Goal: Task Accomplishment & Management: Use online tool/utility

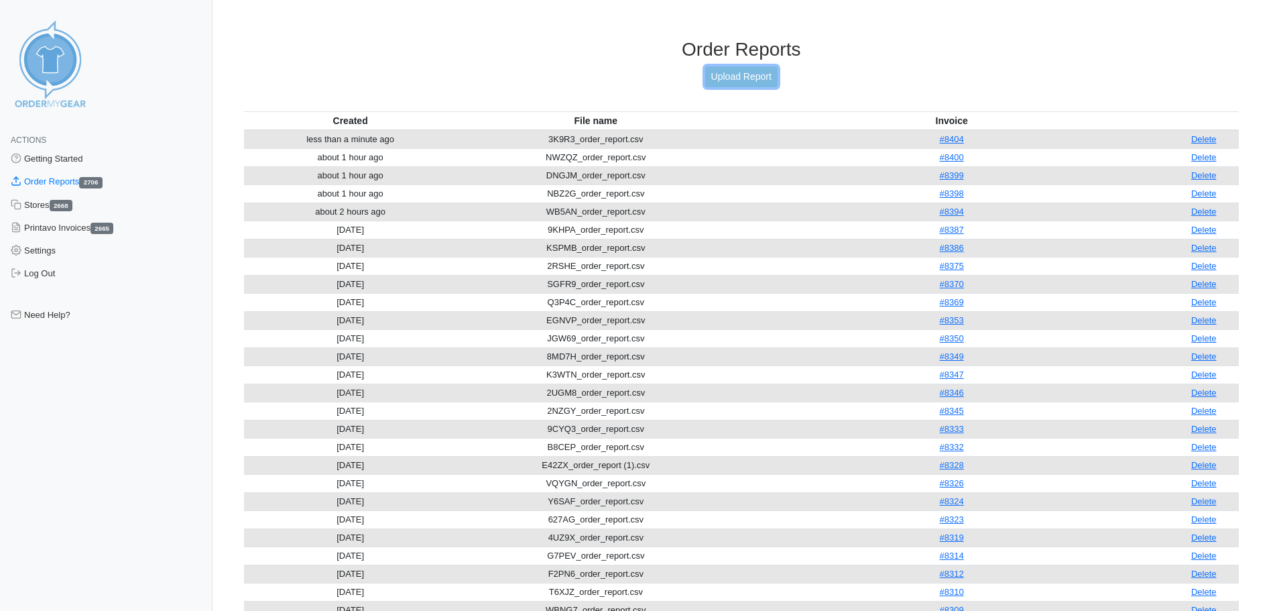
click at [746, 79] on link "Upload Report" at bounding box center [741, 76] width 72 height 21
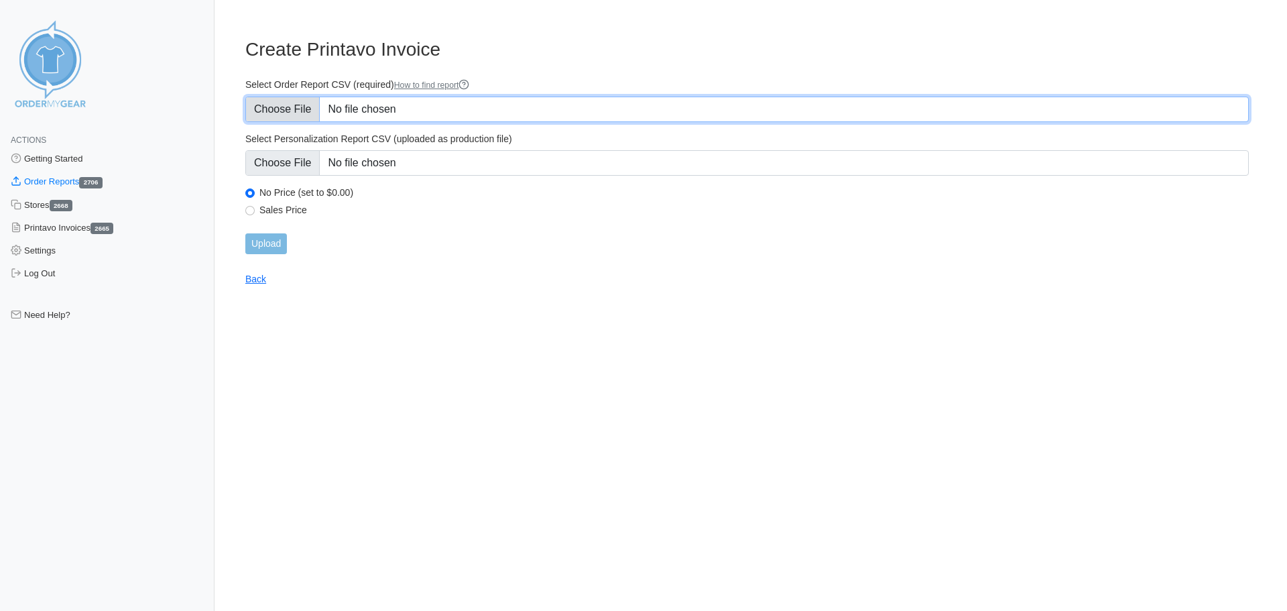
click at [657, 115] on input "Select Order Report CSV (required) How to find report" at bounding box center [746, 109] width 1003 height 25
type input "C:\fakepath\UQ43R_order_report.csv"
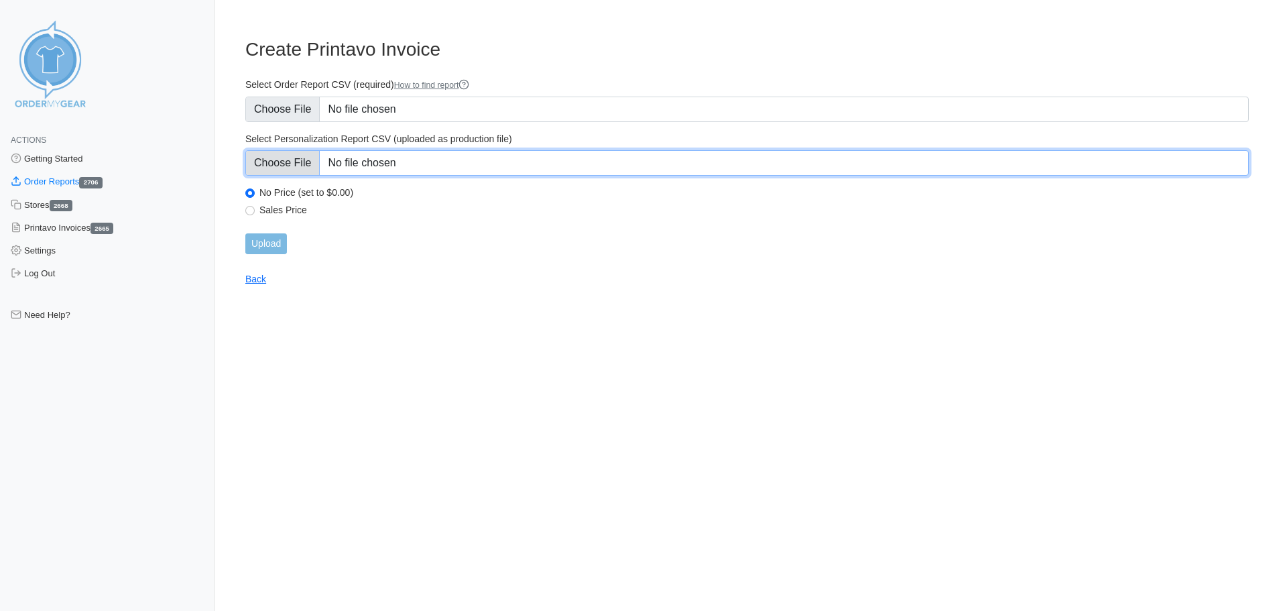
click at [485, 165] on input "Select Personalization Report CSV (uploaded as production file)" at bounding box center [746, 162] width 1003 height 25
type input "C:\fakepath\UQ43R_personalization_report.csv"
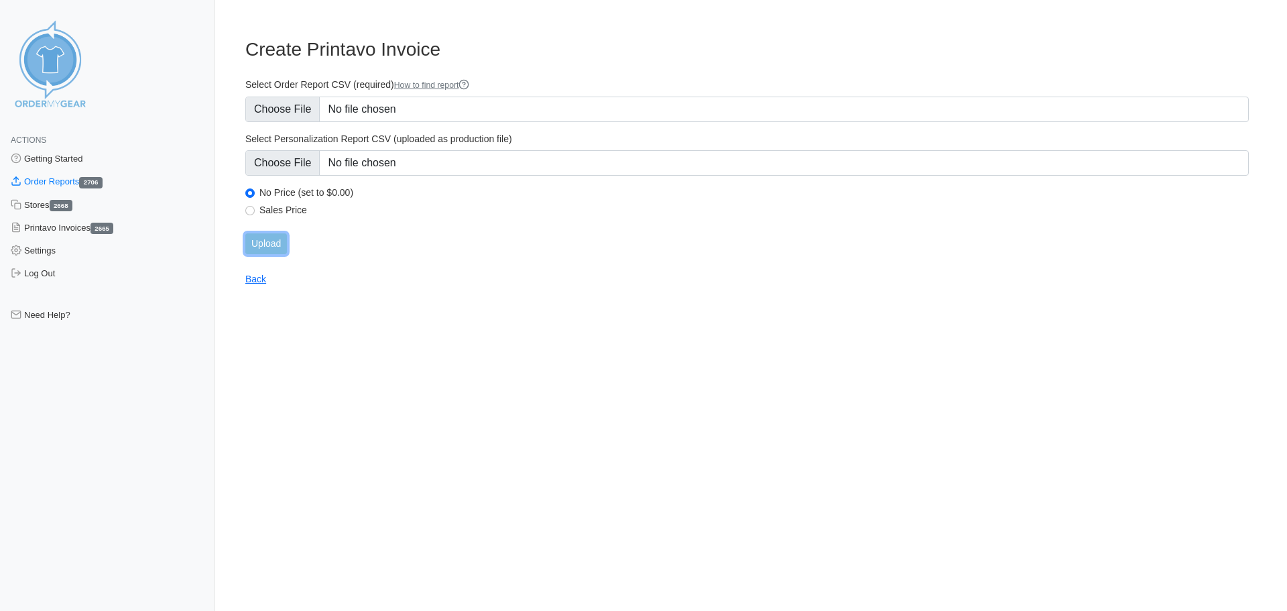
click at [268, 243] on input "Upload" at bounding box center [266, 243] width 42 height 21
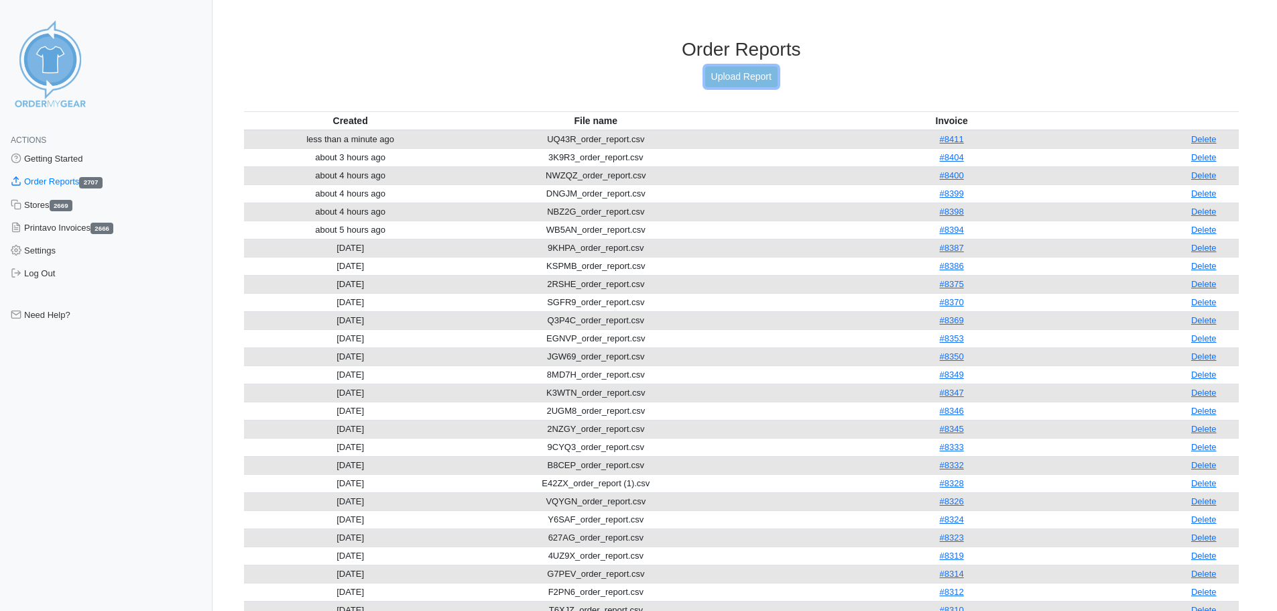
click at [747, 77] on link "Upload Report" at bounding box center [741, 76] width 72 height 21
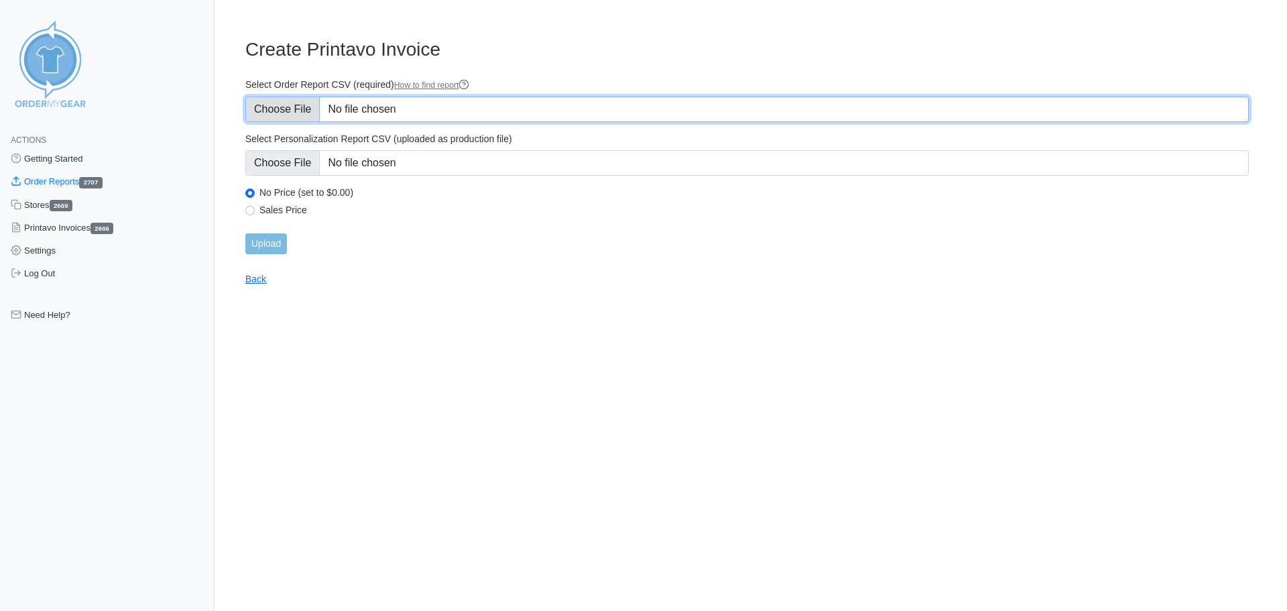
click at [378, 105] on input "Select Order Report CSV (required) How to find report" at bounding box center [746, 109] width 1003 height 25
type input "C:\fakepath\X2WMA_order_report.csv"
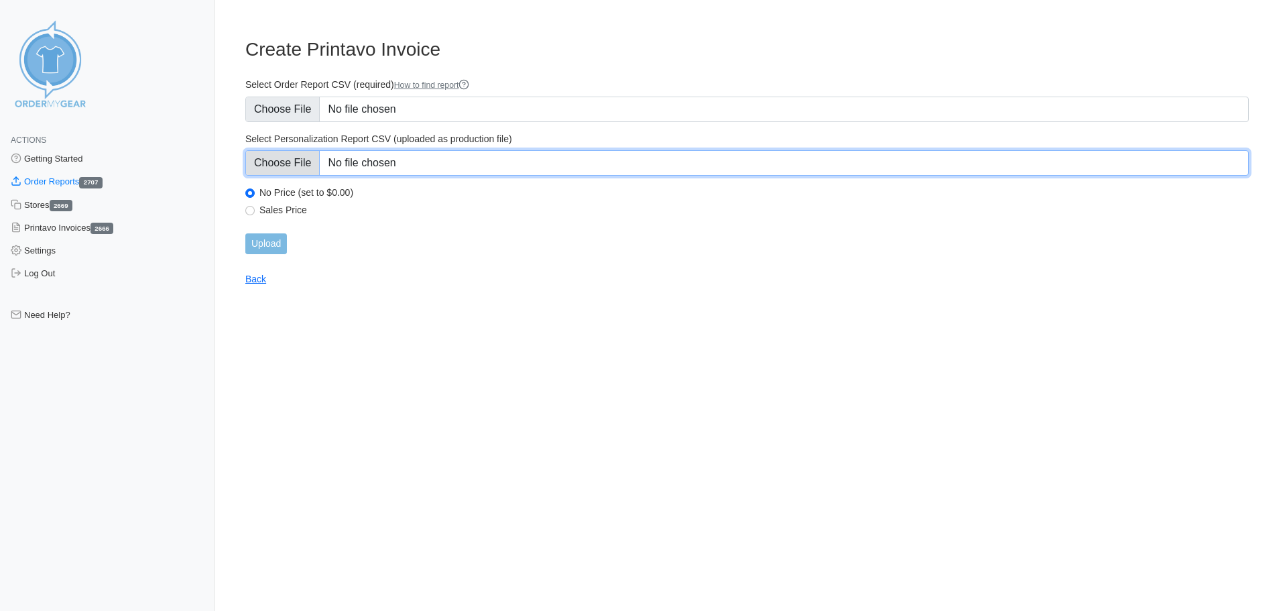
click at [456, 160] on input "Select Personalization Report CSV (uploaded as production file)" at bounding box center [746, 162] width 1003 height 25
type input "C:\fakepath\X2WMA_personalization_report.csv"
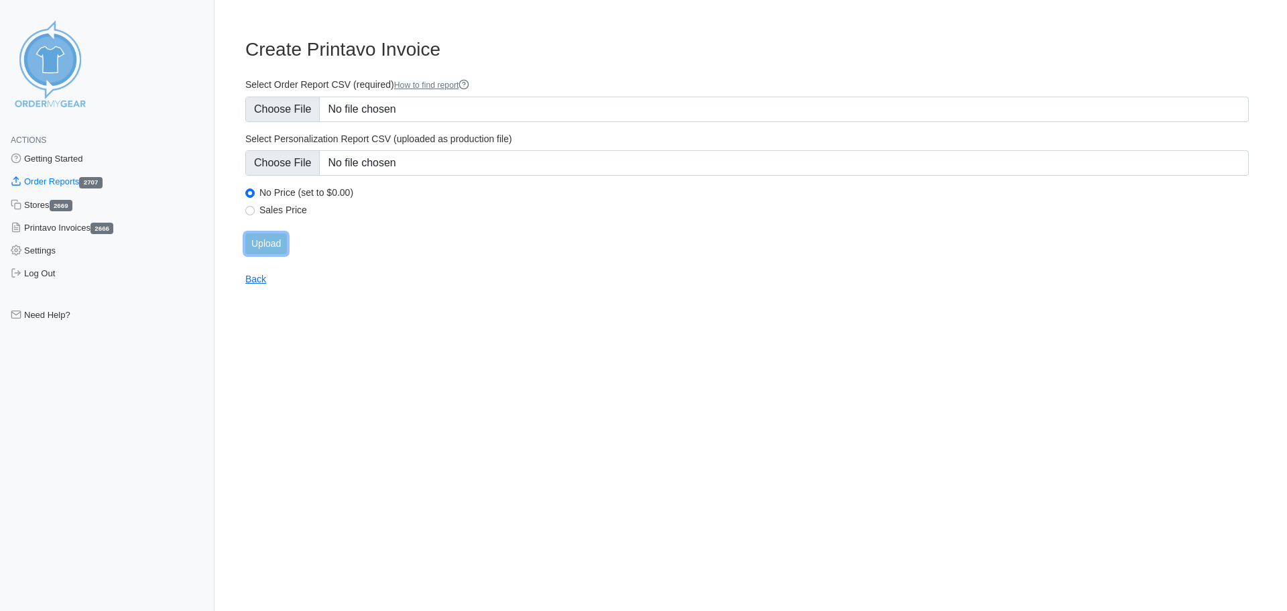
click at [259, 246] on input "Upload" at bounding box center [266, 243] width 42 height 21
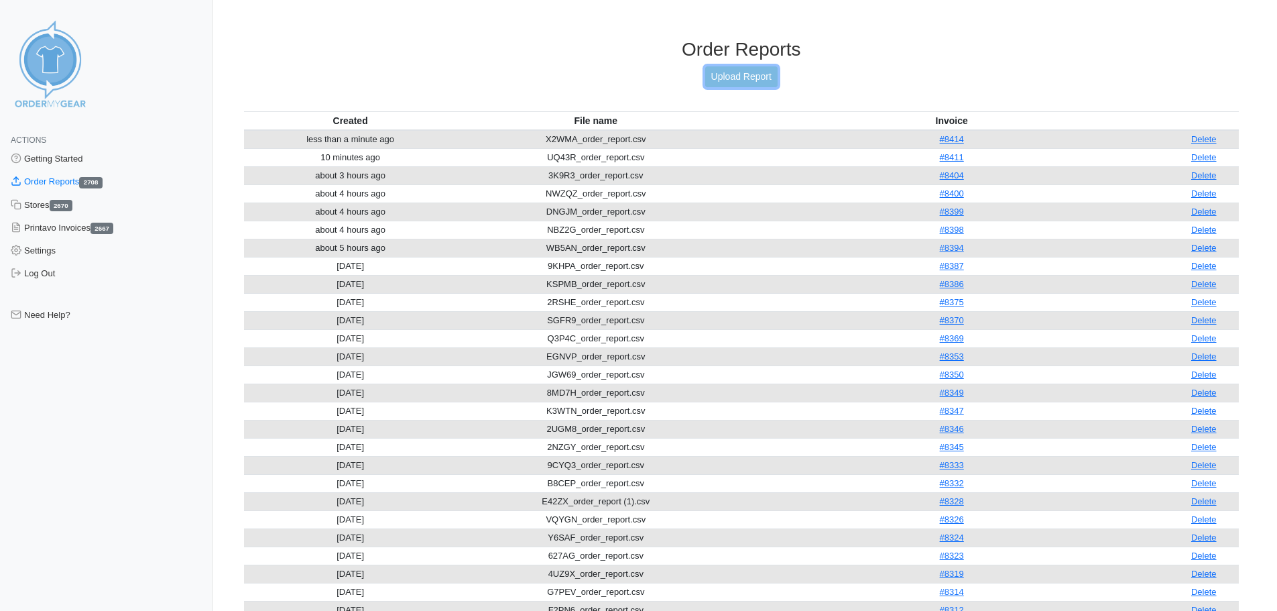
click at [736, 70] on link "Upload Report" at bounding box center [741, 76] width 72 height 21
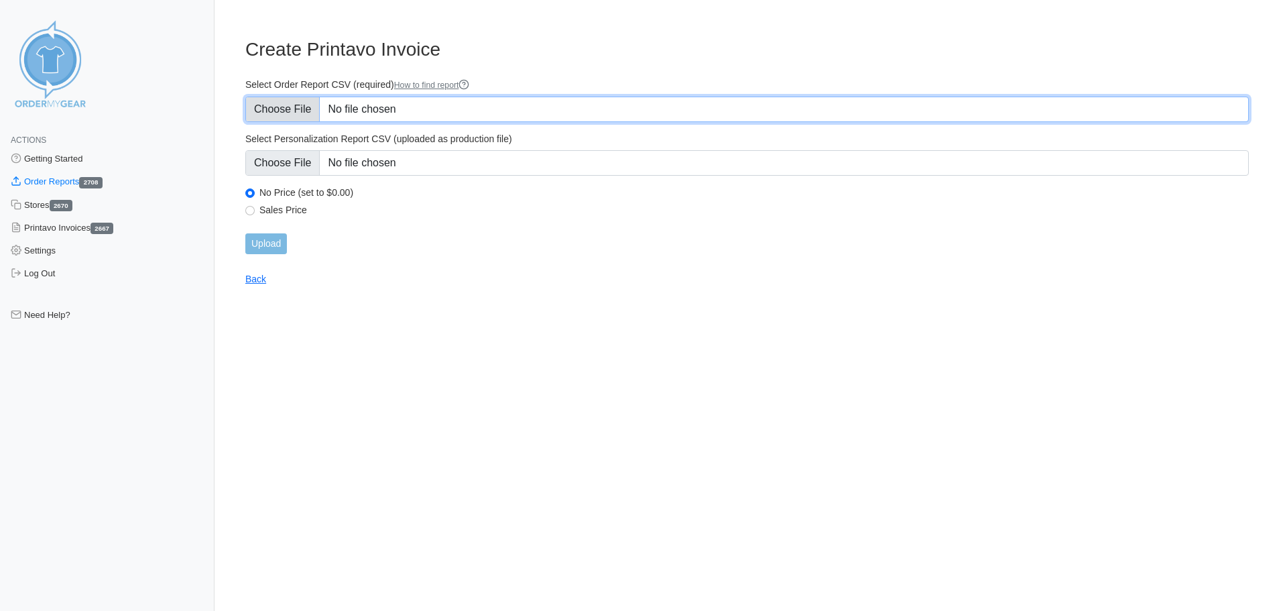
click at [361, 99] on input "Select Order Report CSV (required) How to find report" at bounding box center [746, 109] width 1003 height 25
type input "C:\fakepath\J83E6_order_report.csv"
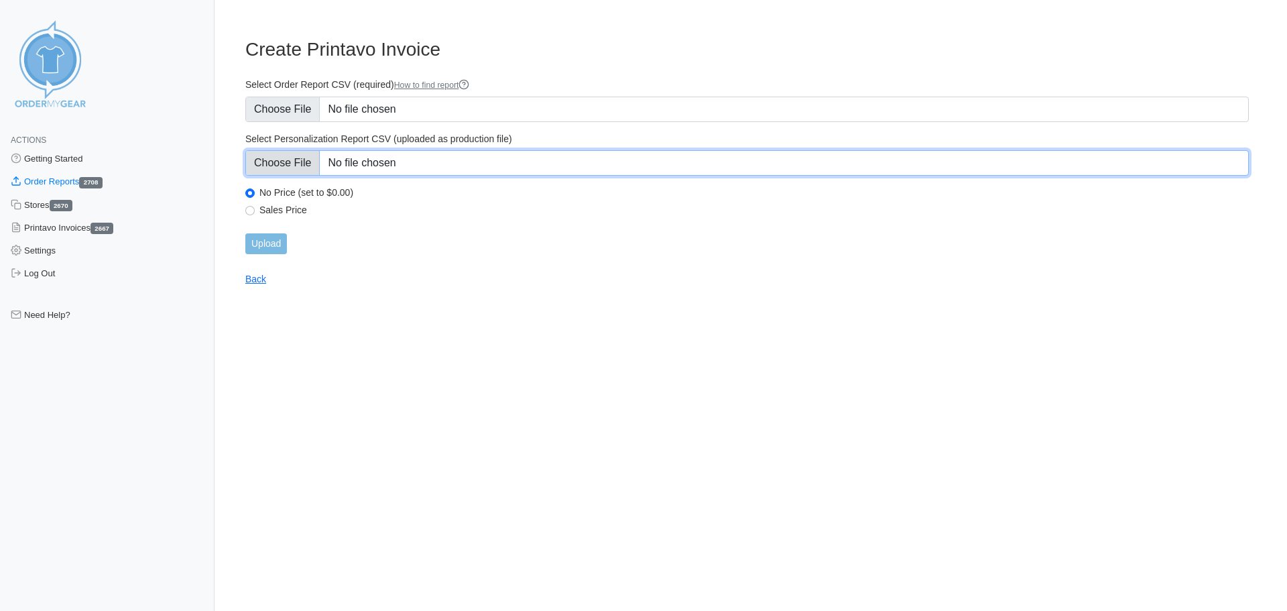
click at [540, 151] on input "Select Personalization Report CSV (uploaded as production file)" at bounding box center [746, 162] width 1003 height 25
type input "C:\fakepath\J83E6_personalization_report.csv"
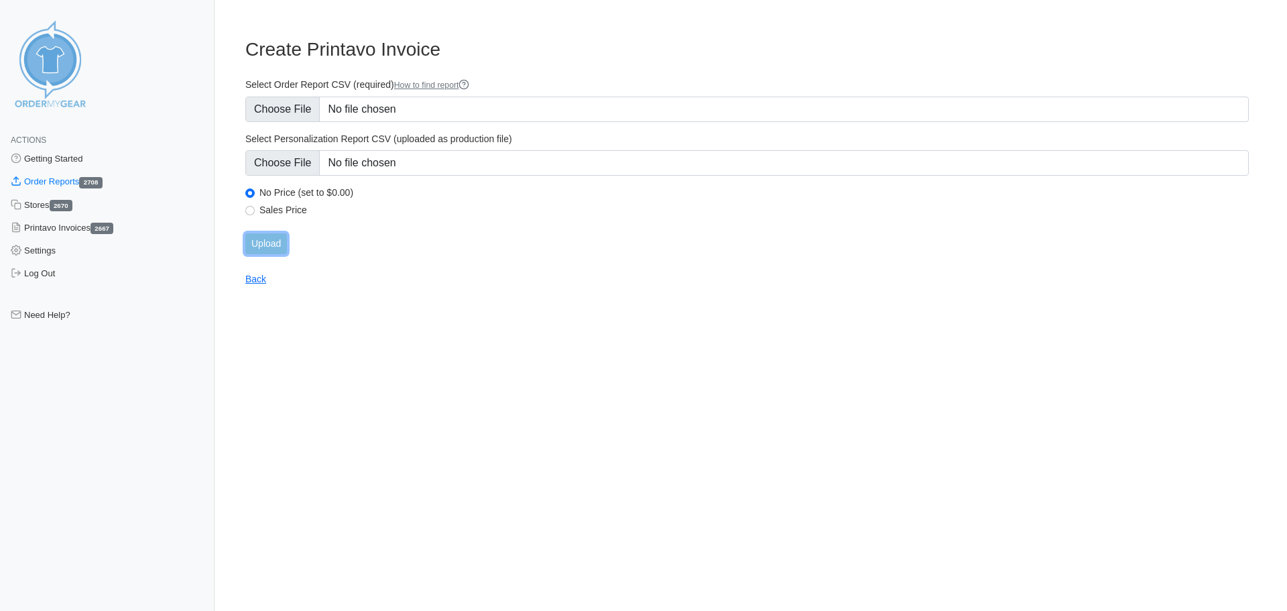
click at [264, 239] on input "Upload" at bounding box center [266, 243] width 42 height 21
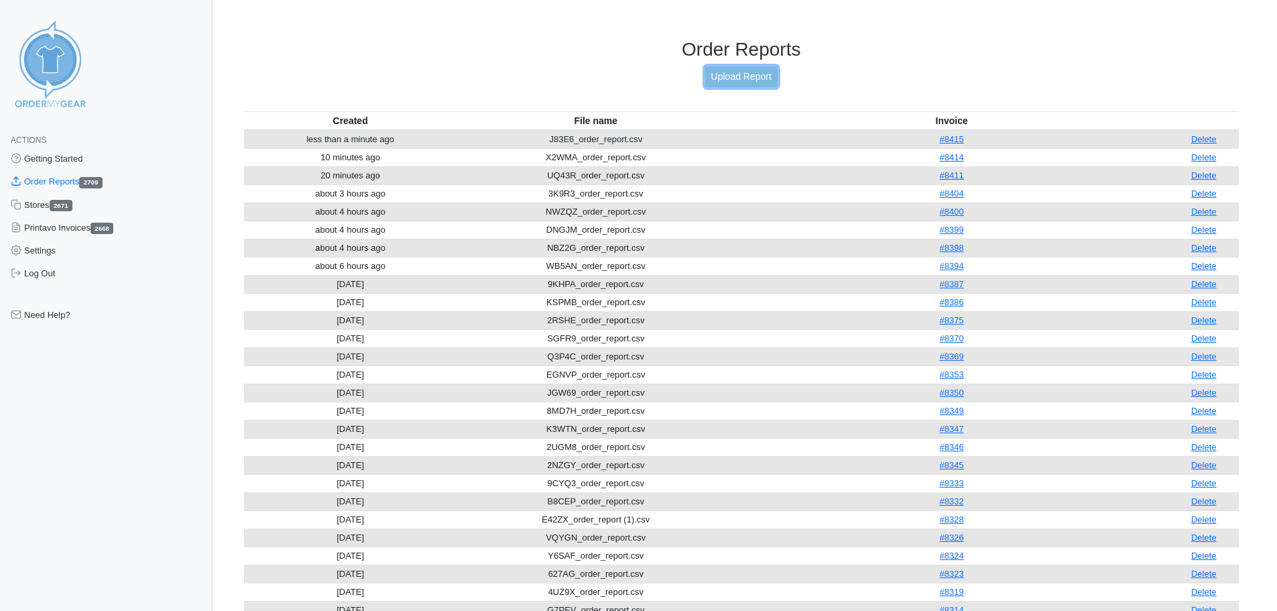
click at [744, 68] on link "Upload Report" at bounding box center [741, 76] width 72 height 21
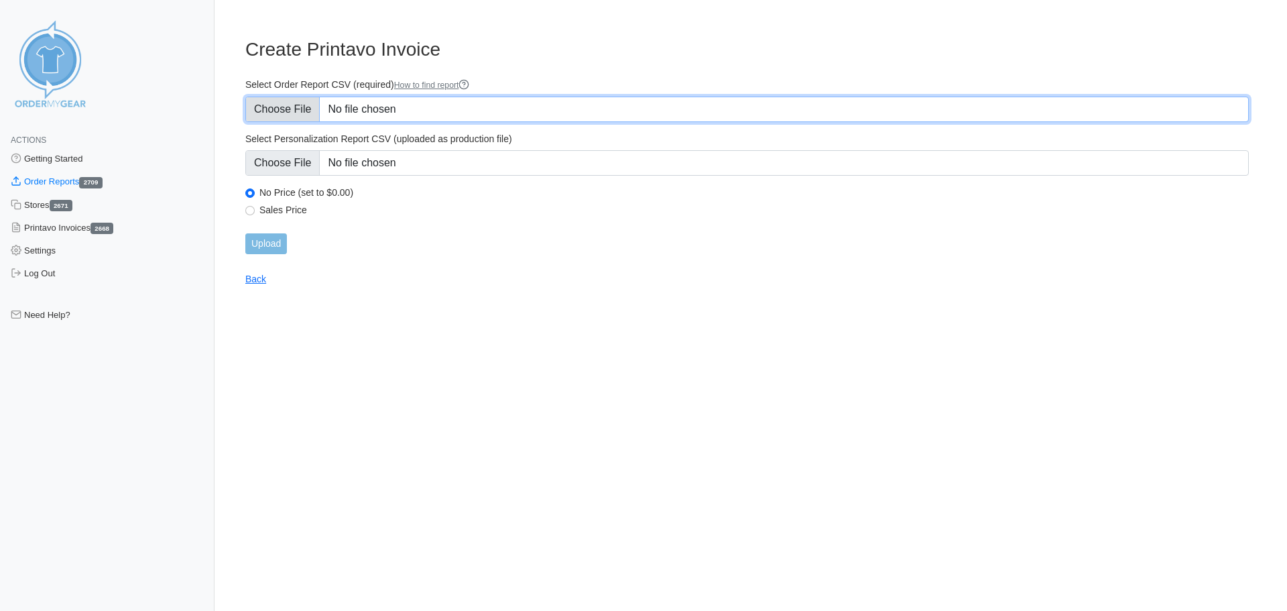
click at [517, 101] on input "Select Order Report CSV (required) How to find report" at bounding box center [746, 109] width 1003 height 25
type input "C:\fakepath\545YV_order_report.csv"
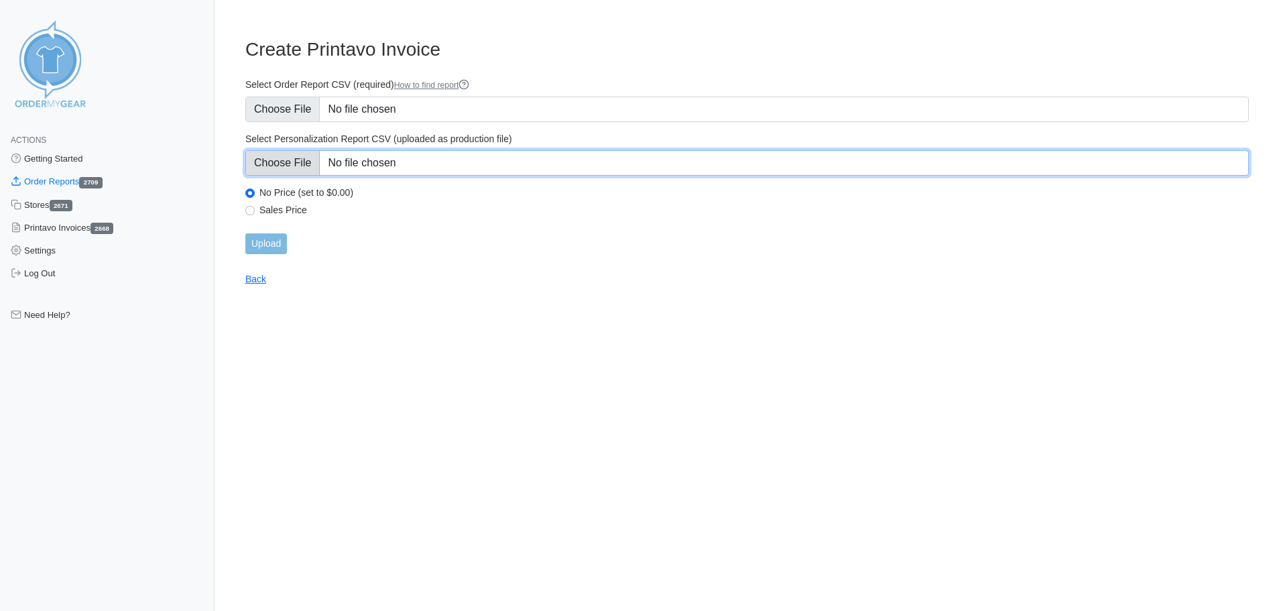
click at [525, 161] on input "Select Personalization Report CSV (uploaded as production file)" at bounding box center [746, 162] width 1003 height 25
type input "C:\fakepath\545YV_personalization_report.csv"
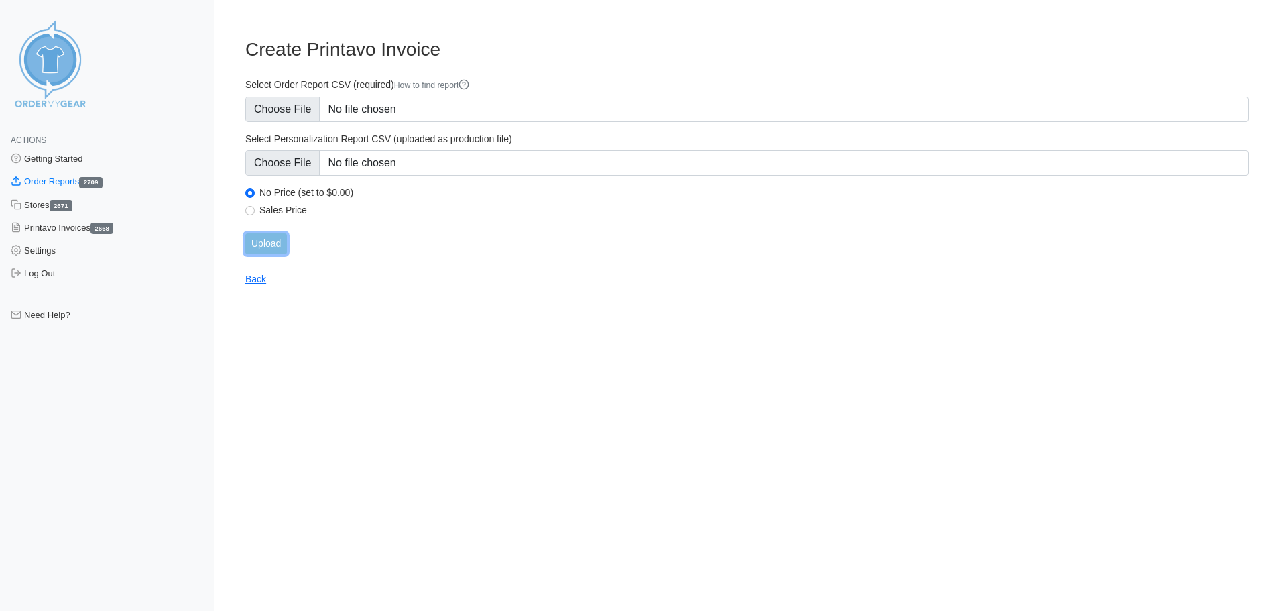
click at [252, 249] on input "Upload" at bounding box center [266, 243] width 42 height 21
